Goal: Task Accomplishment & Management: Use online tool/utility

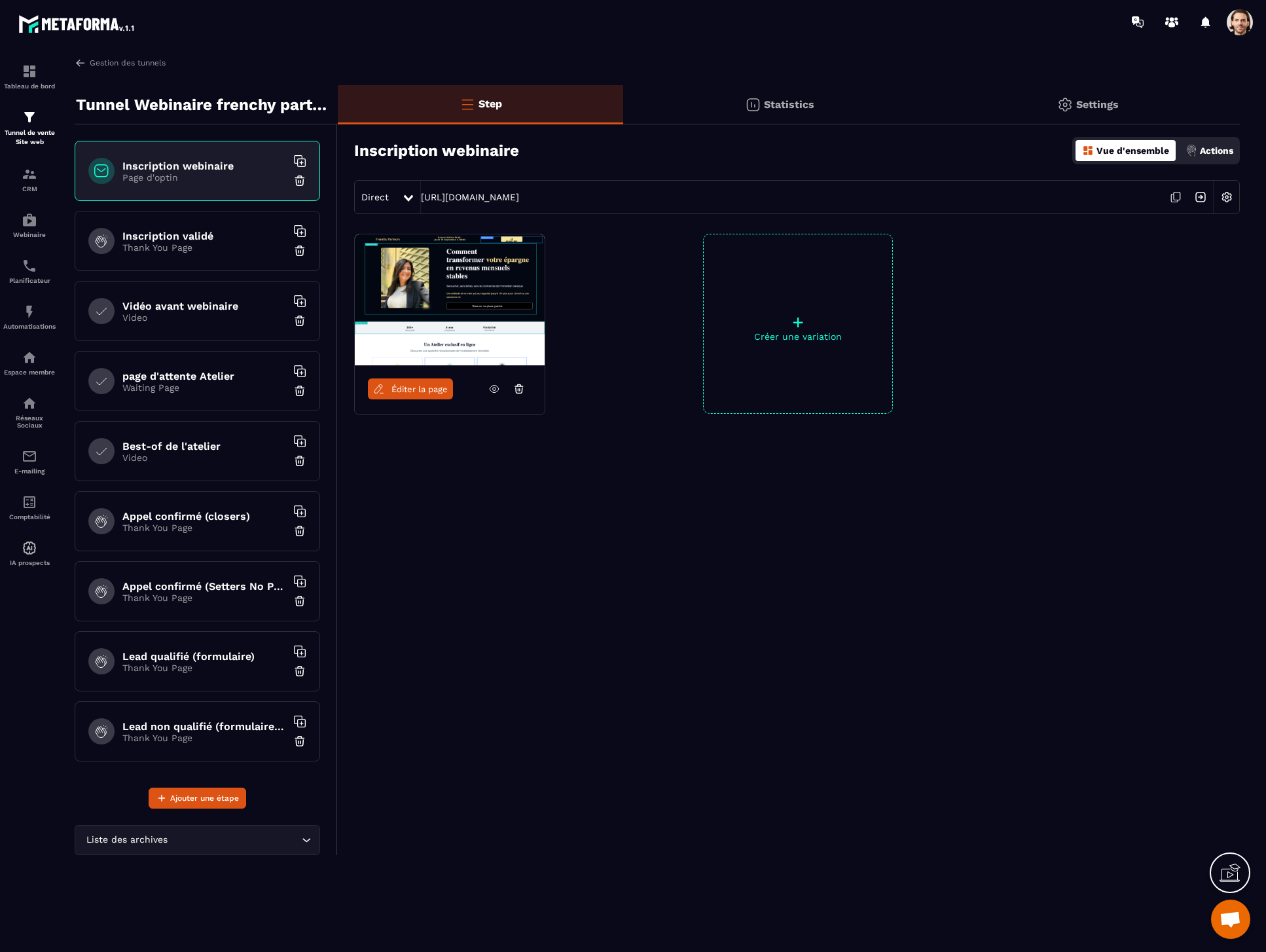
click at [205, 397] on div "page d'attente Atelier Waiting Page" at bounding box center [197, 381] width 245 height 61
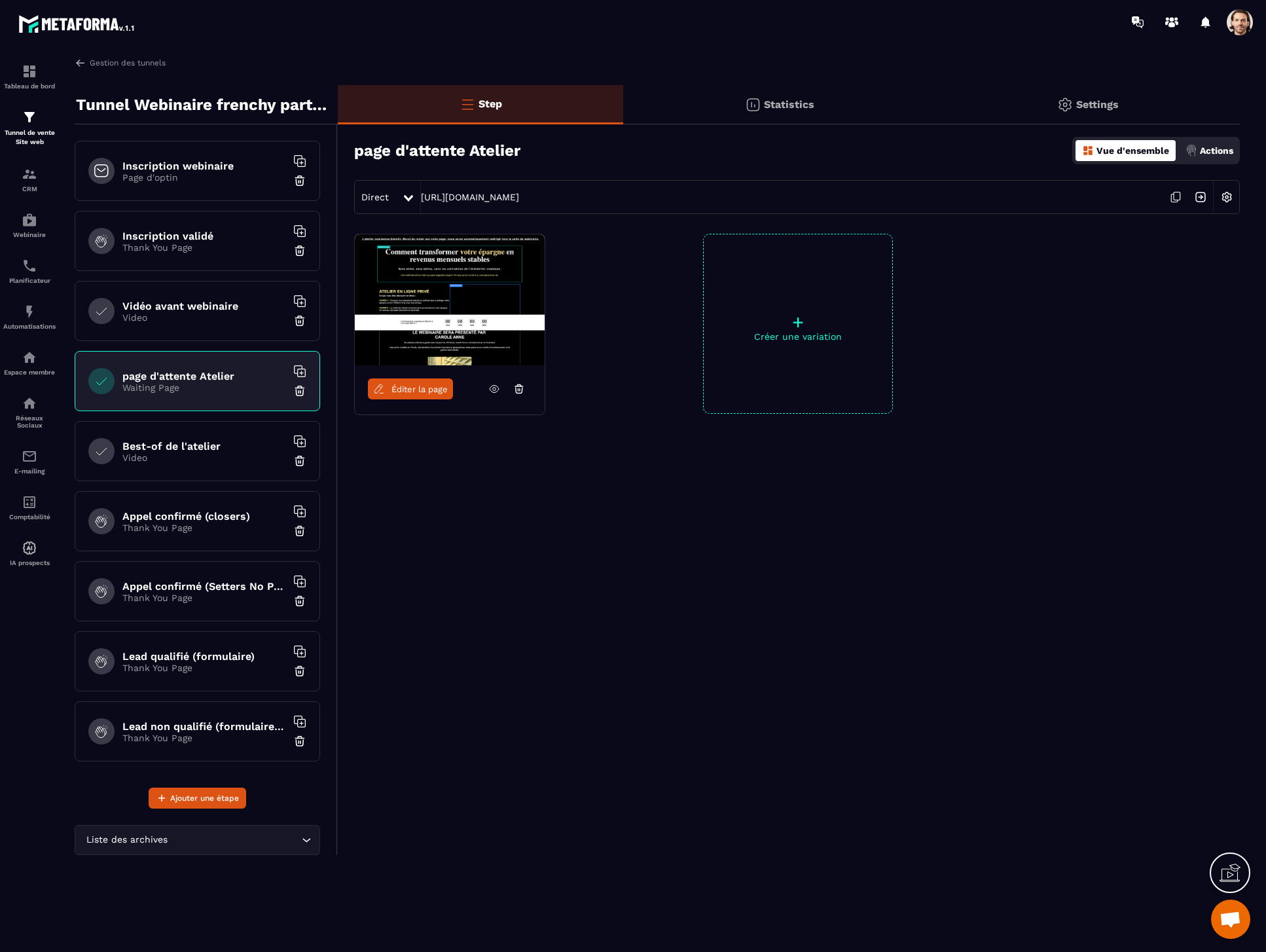
click at [209, 300] on h6 "Vidéo avant webinaire" at bounding box center [205, 306] width 164 height 13
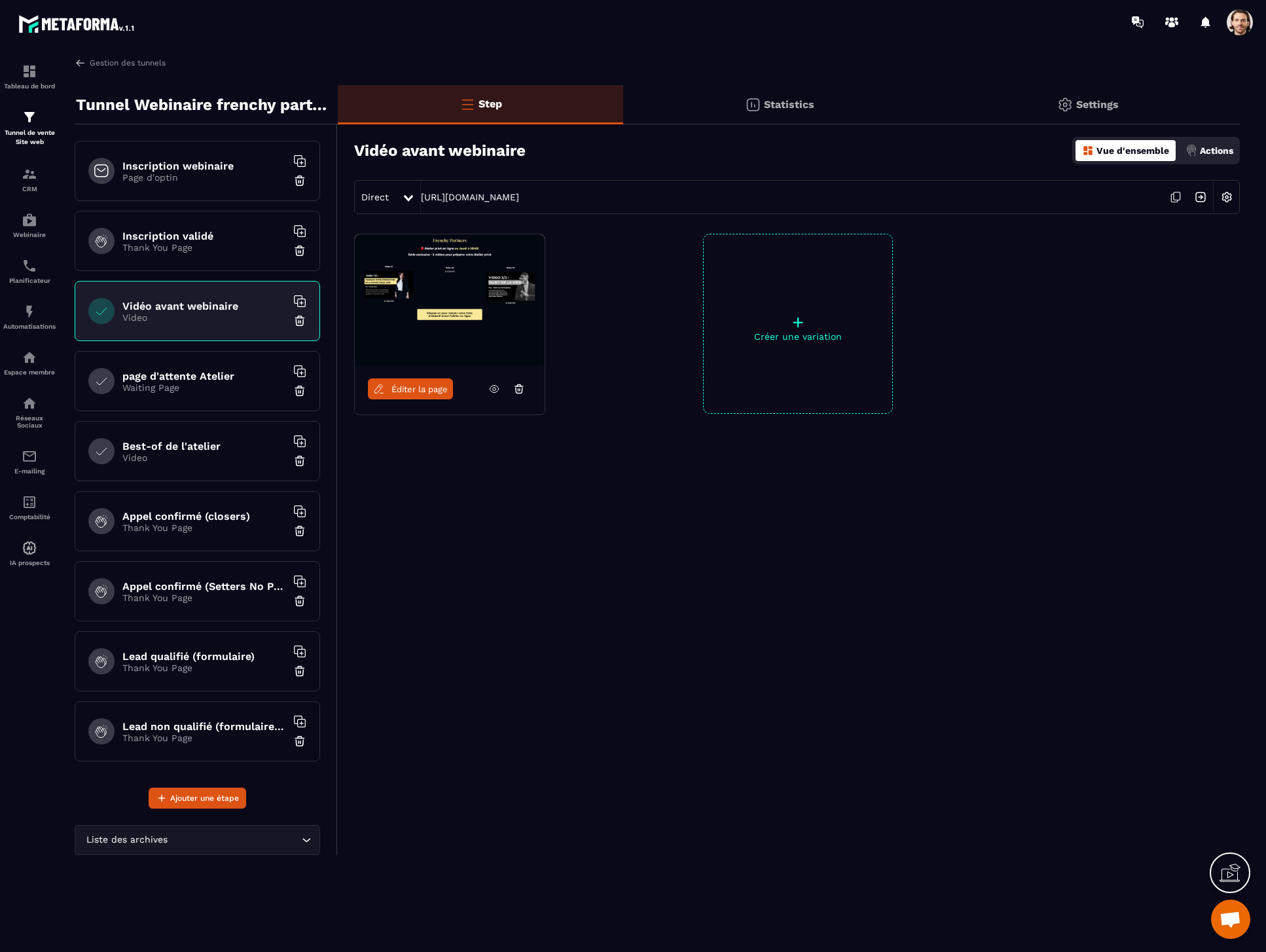
click at [426, 384] on span "Éditer la page" at bounding box center [420, 389] width 57 height 9
